Goal: Task Accomplishment & Management: Use online tool/utility

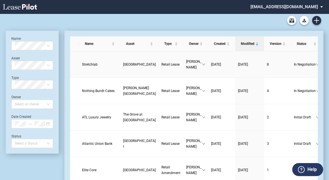
click at [98, 62] on link "Stretchlab" at bounding box center [99, 65] width 35 height 6
click at [98, 63] on link "Stretchlab" at bounding box center [99, 65] width 35 height 6
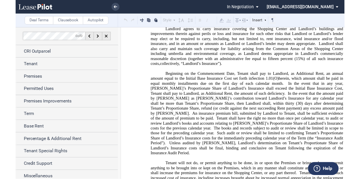
scroll to position [4359, 0]
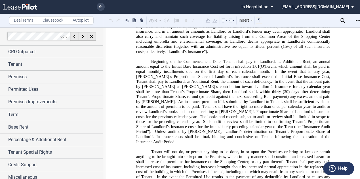
drag, startPoint x: 197, startPoint y: 98, endPoint x: 210, endPoint y: 98, distance: 13.1
drag, startPoint x: 284, startPoint y: 99, endPoint x: 326, endPoint y: 100, distance: 42.0
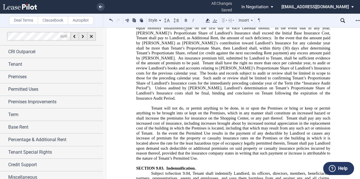
scroll to position [4404, 0]
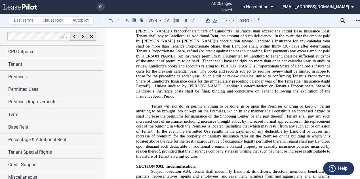
drag, startPoint x: 214, startPoint y: 141, endPoint x: 177, endPoint y: 139, distance: 36.9
